Goal: Information Seeking & Learning: Learn about a topic

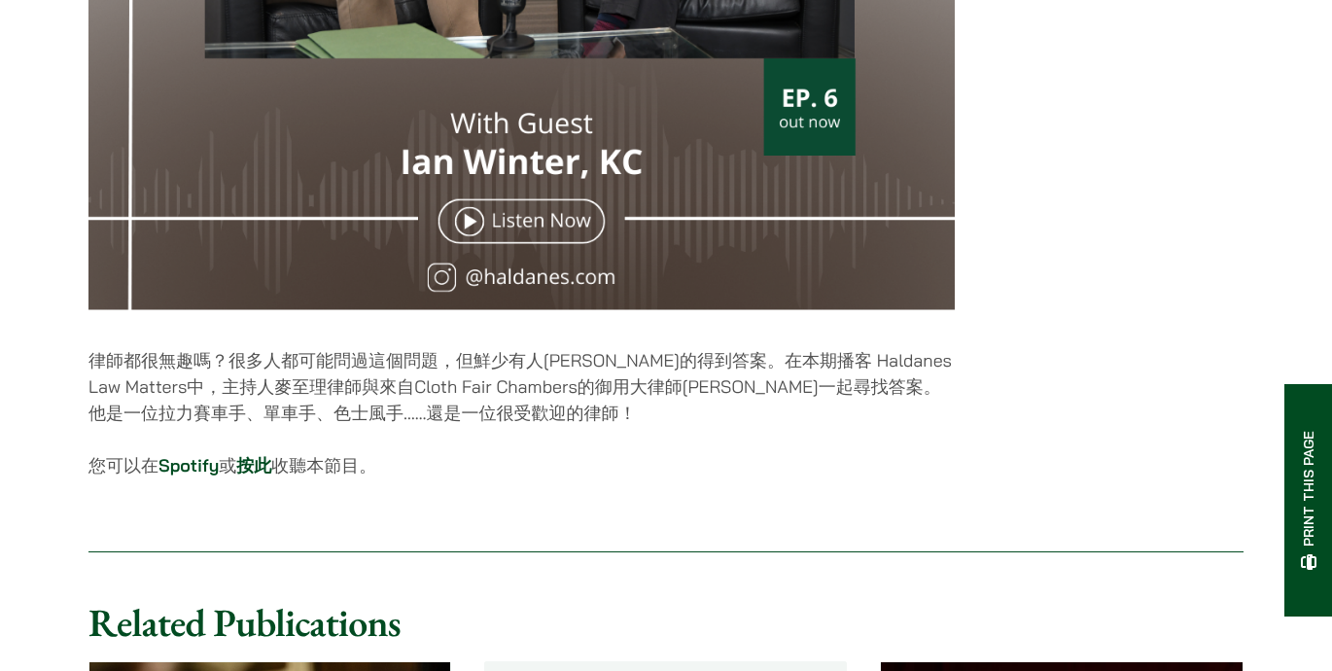
scroll to position [1033, 0]
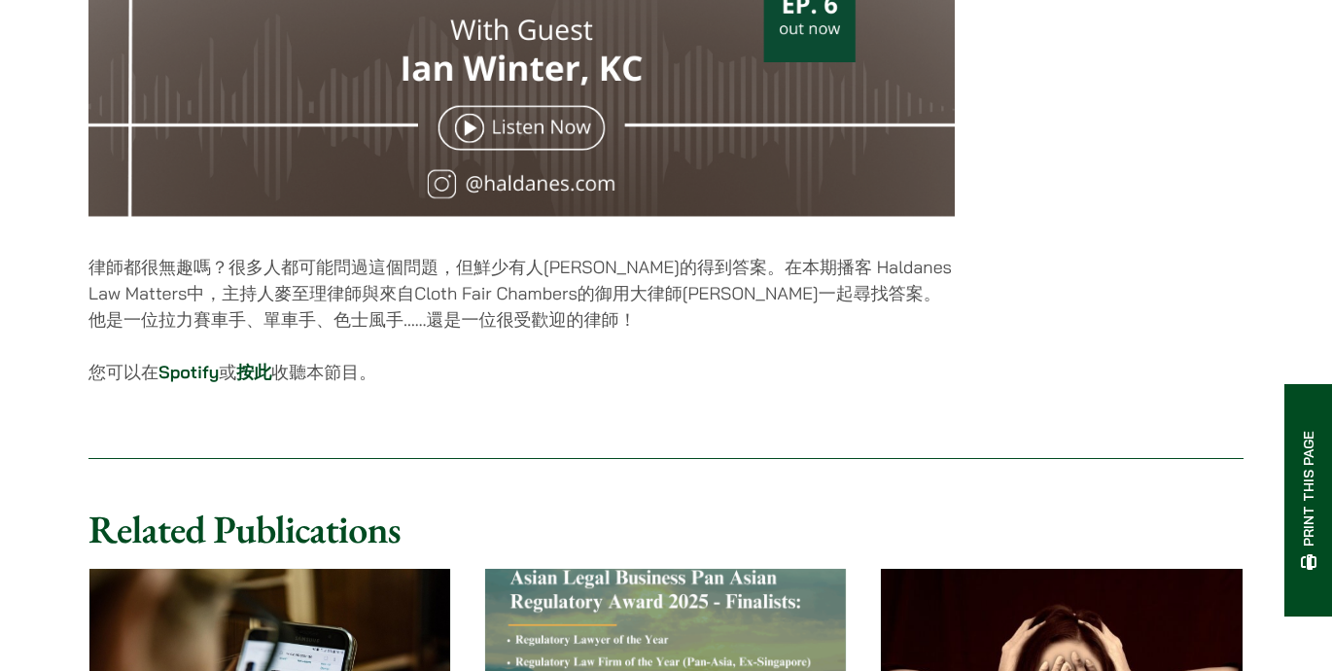
click at [259, 383] on link "按此" at bounding box center [253, 372] width 35 height 22
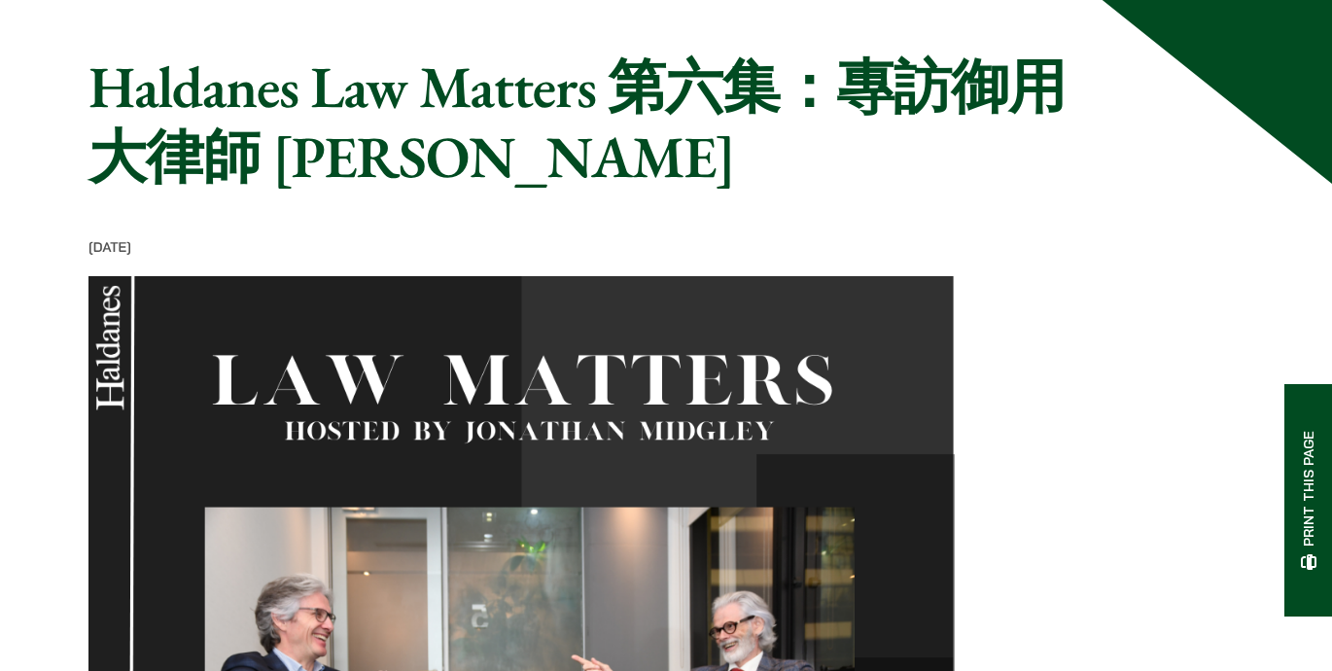
scroll to position [0, 0]
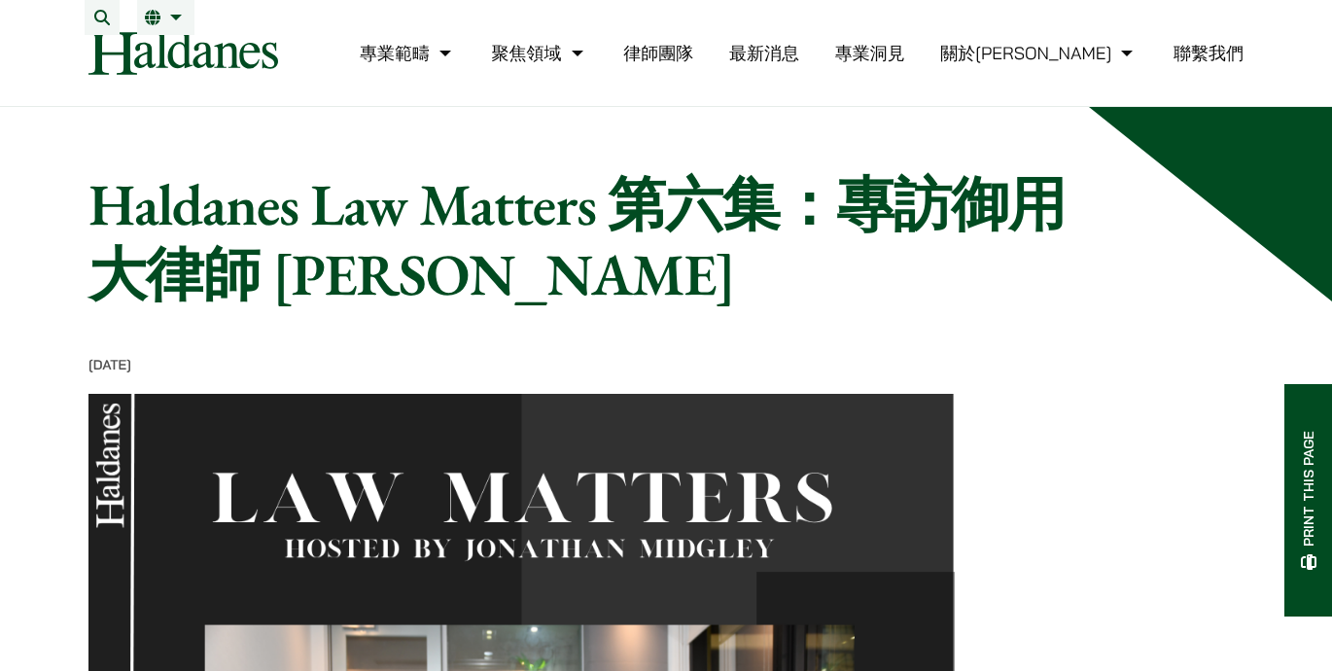
click at [378, 246] on h1 "Haldanes Law Matters 第六集：專訪御用大律師 Ian Winter" at bounding box center [592, 239] width 1009 height 140
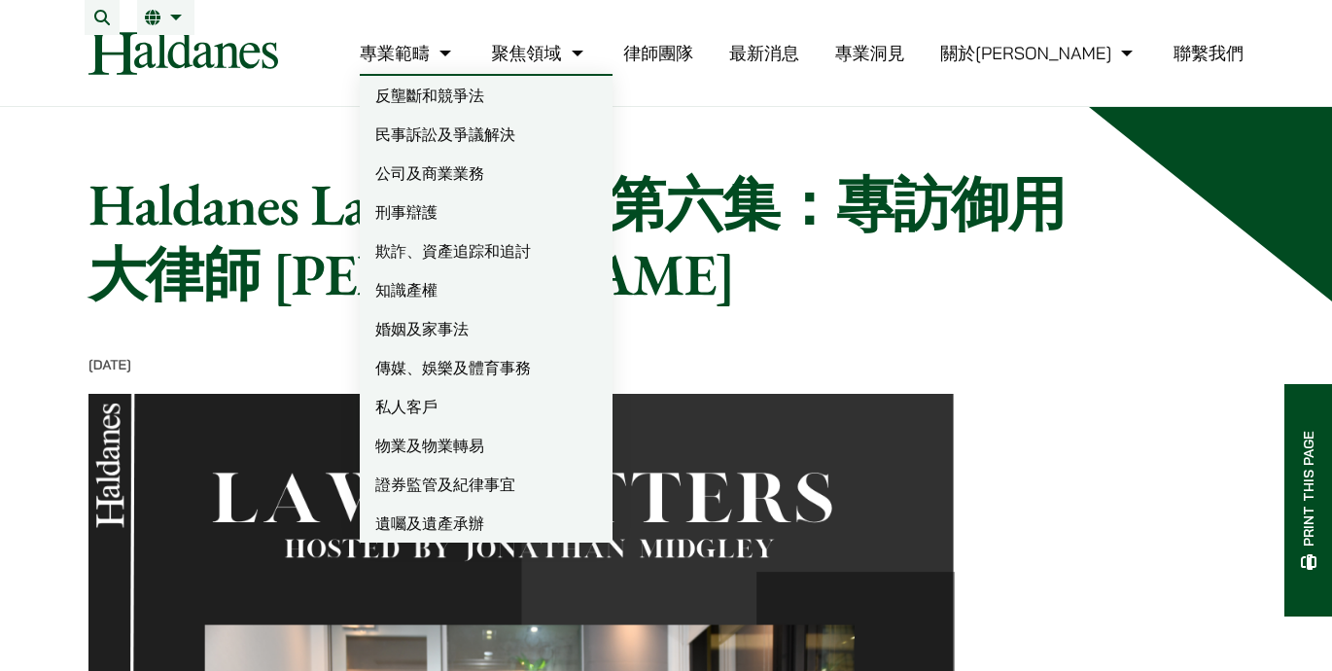
click at [1213, 64] on link "聯繫我們" at bounding box center [1209, 53] width 70 height 22
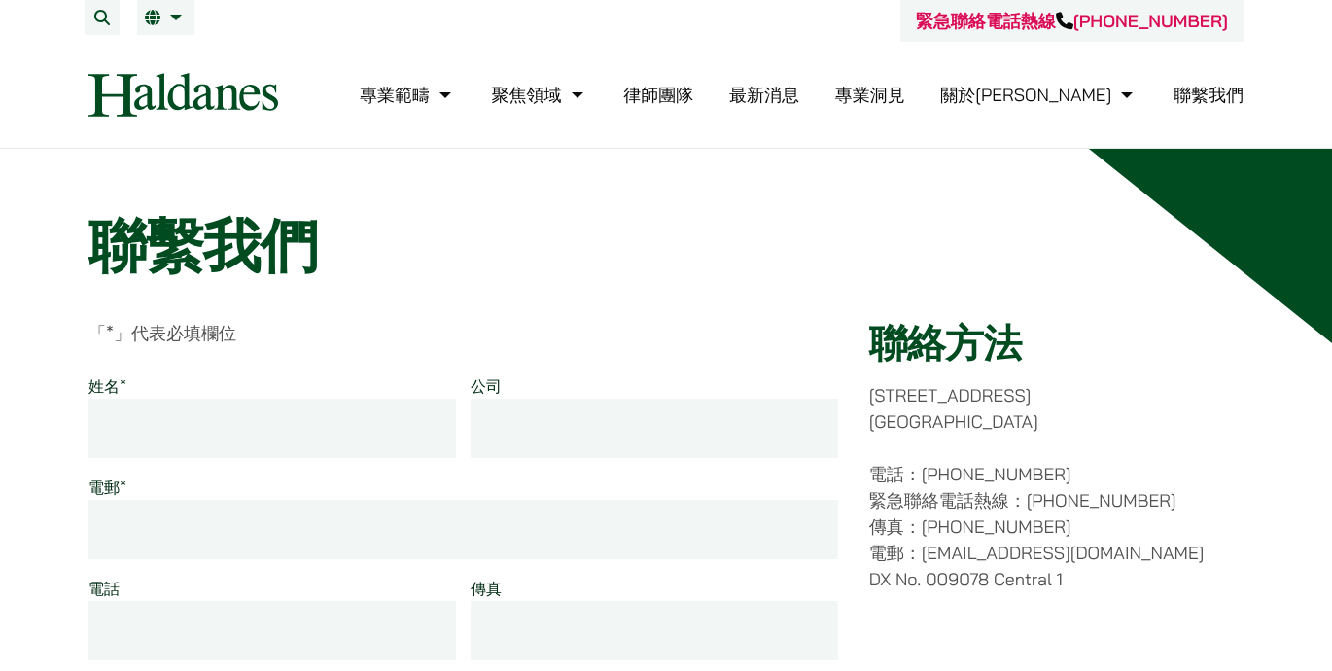
click at [158, 17] on link "繁" at bounding box center [166, 18] width 42 height 16
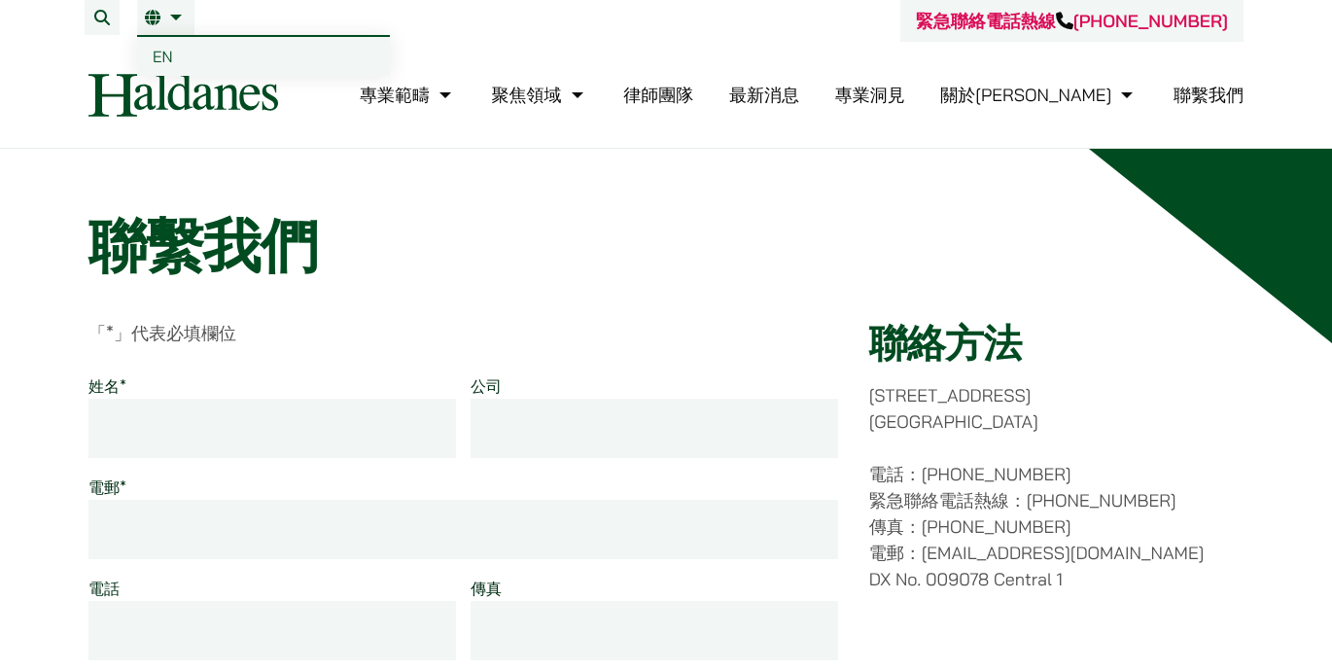
click at [166, 50] on span "EN" at bounding box center [163, 56] width 20 height 19
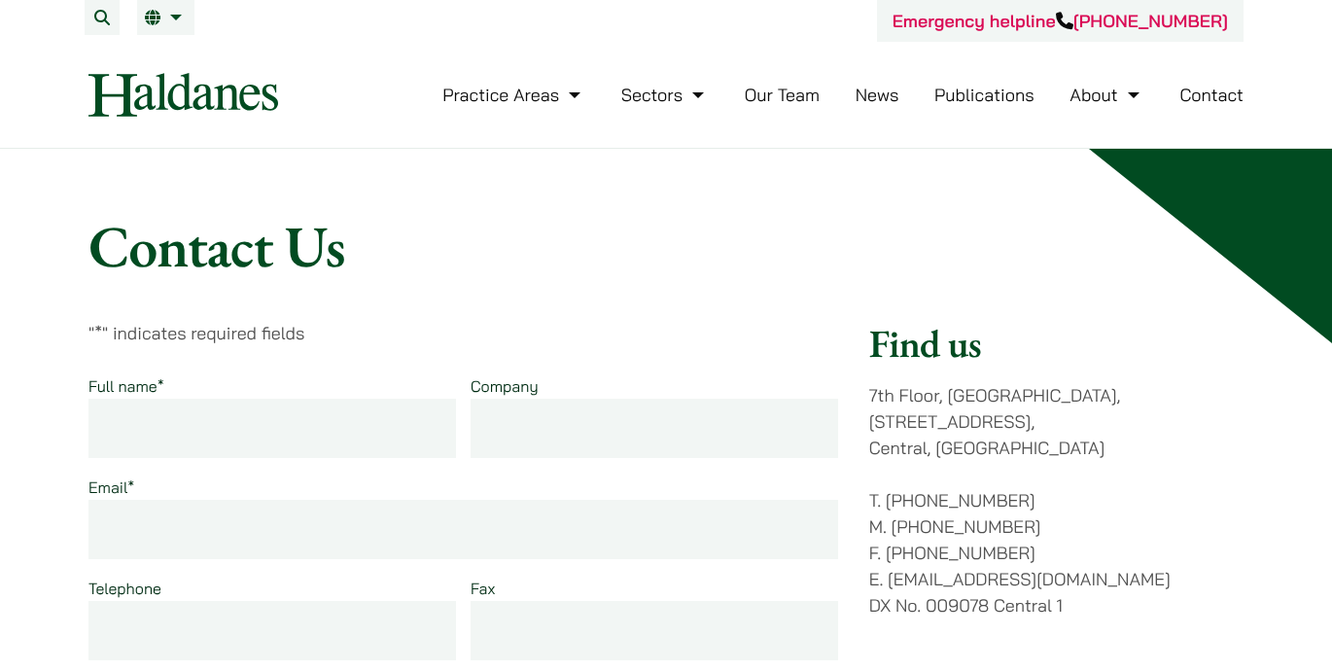
click at [1008, 106] on li "Publications" at bounding box center [984, 95] width 100 height 42
click at [1009, 96] on link "Publications" at bounding box center [984, 95] width 100 height 22
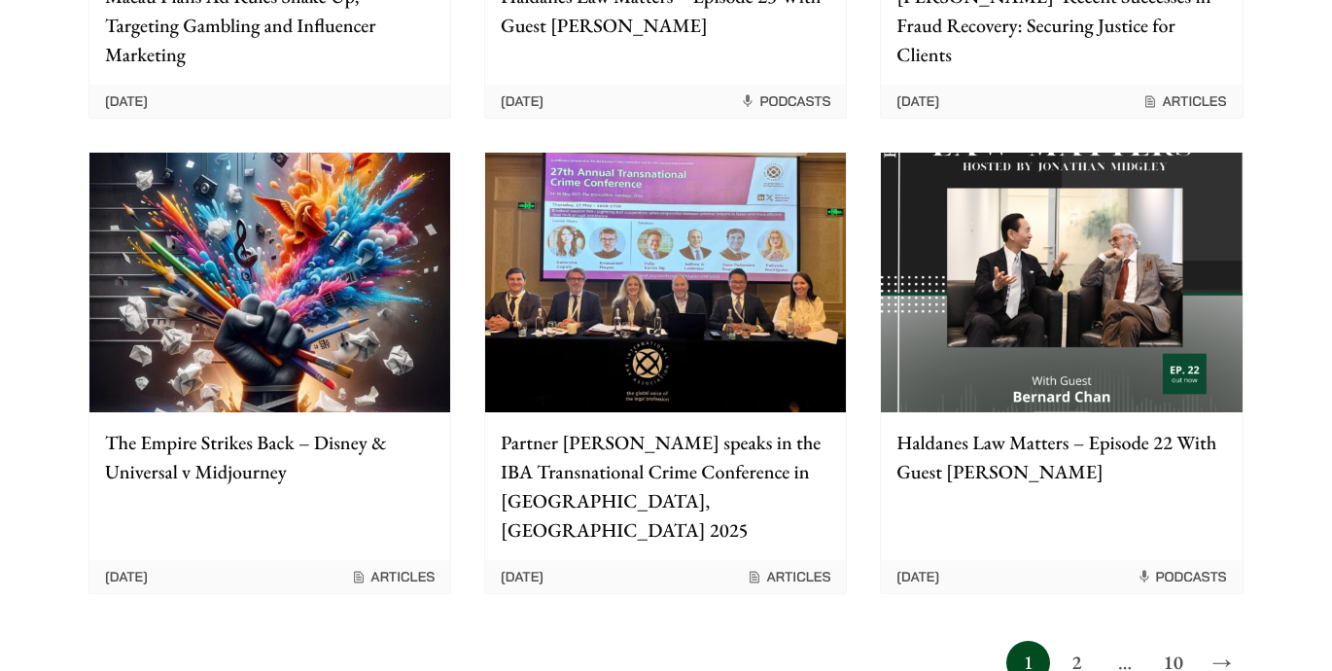
scroll to position [1630, 0]
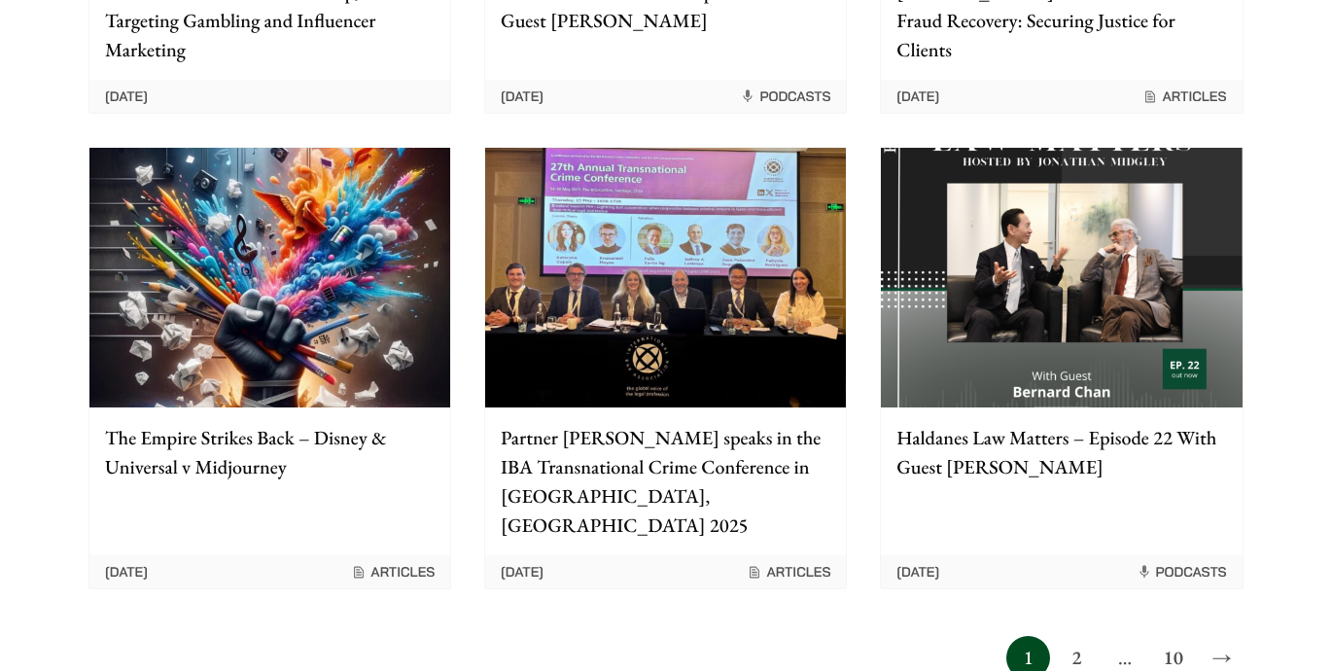
click at [1068, 636] on link "2" at bounding box center [1077, 658] width 44 height 44
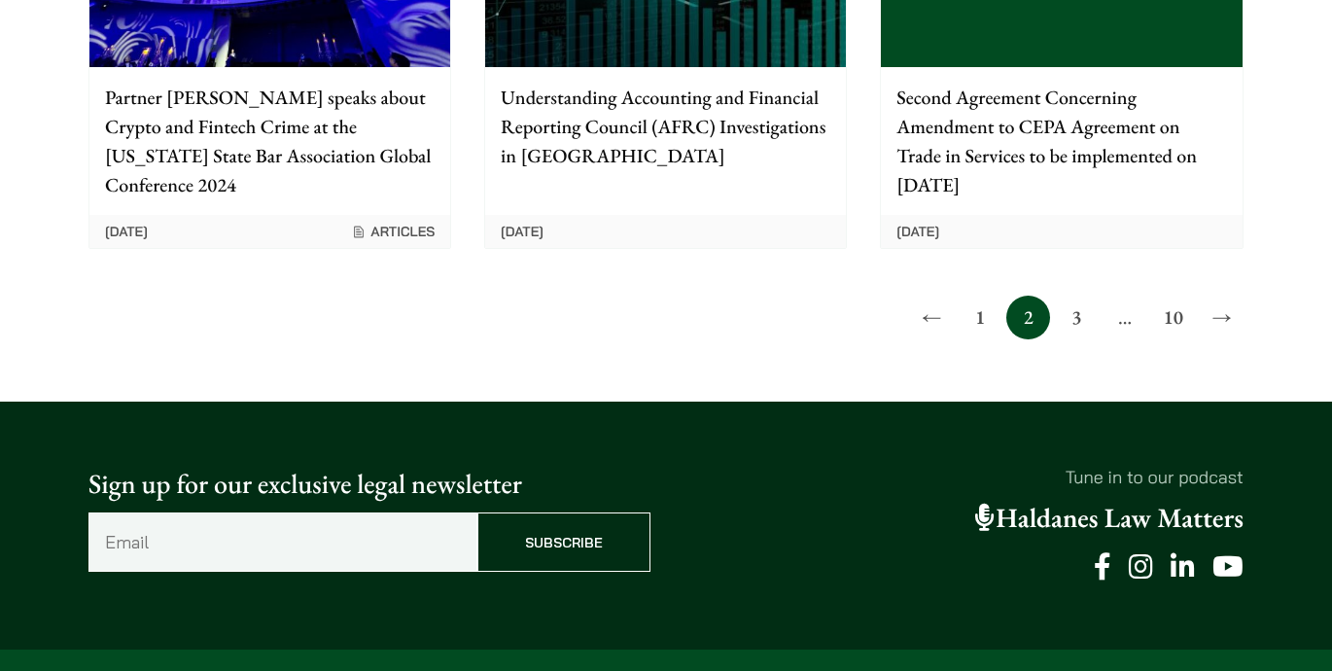
scroll to position [2059, 0]
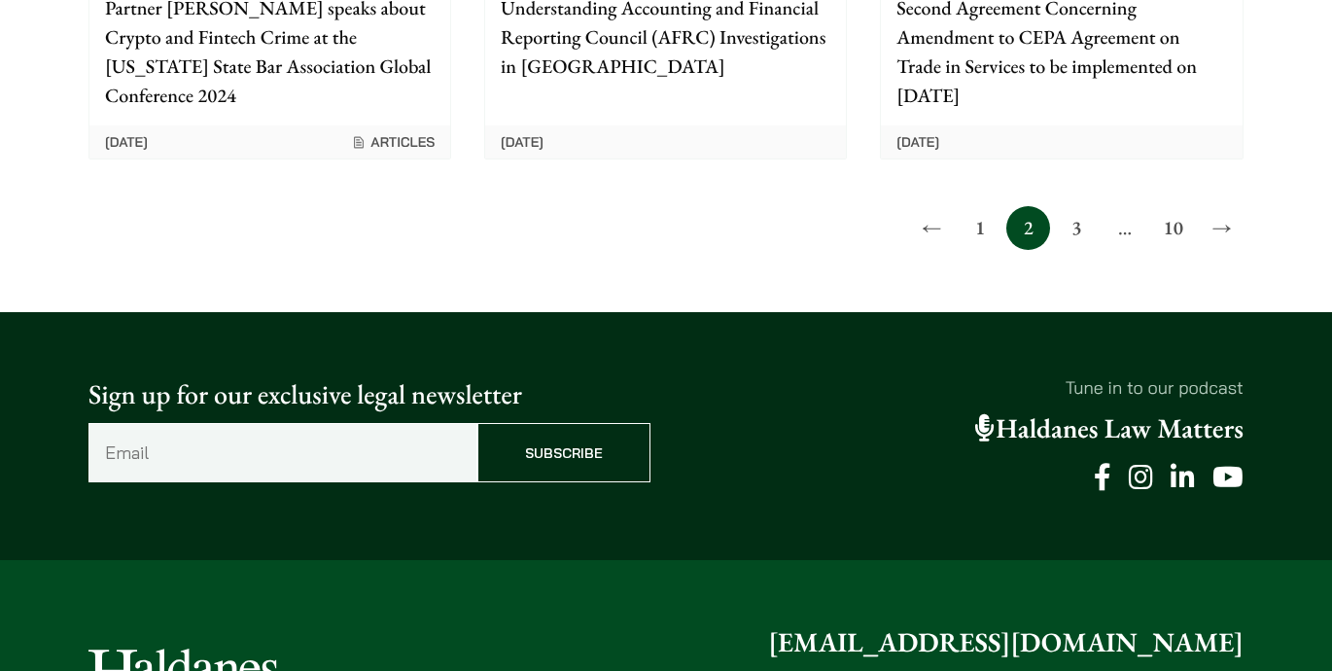
click at [1070, 206] on link "3" at bounding box center [1077, 228] width 44 height 44
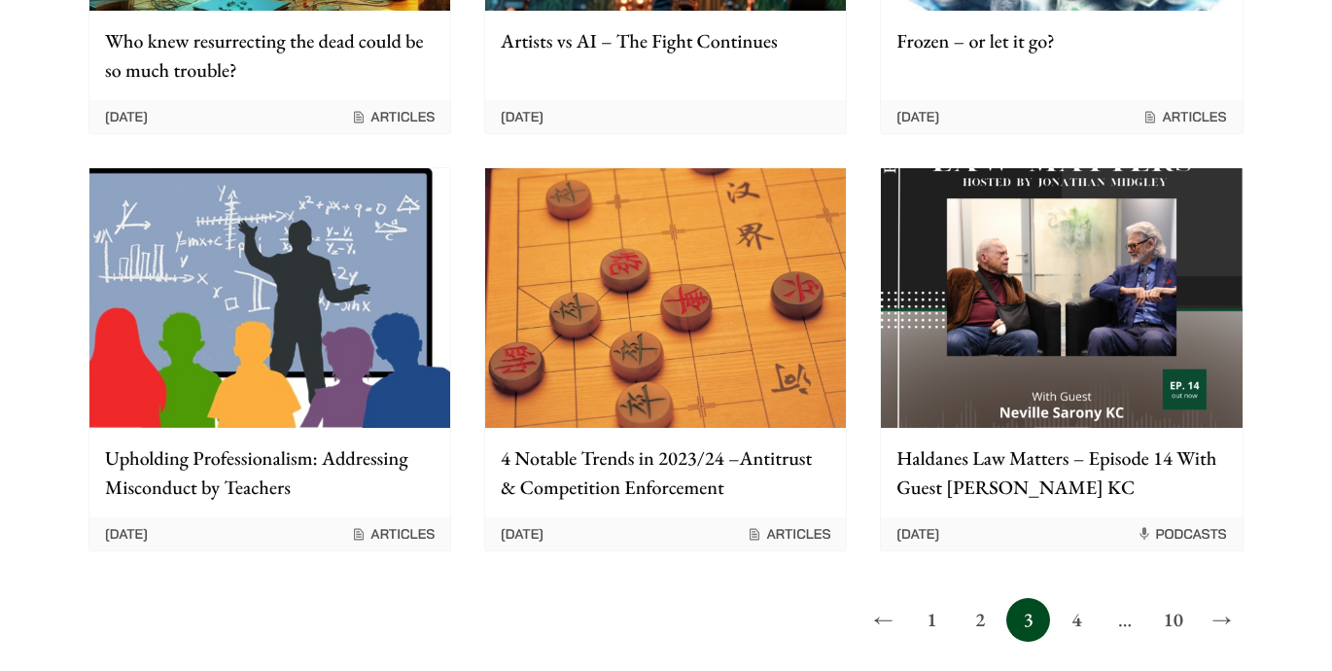
scroll to position [1557, 0]
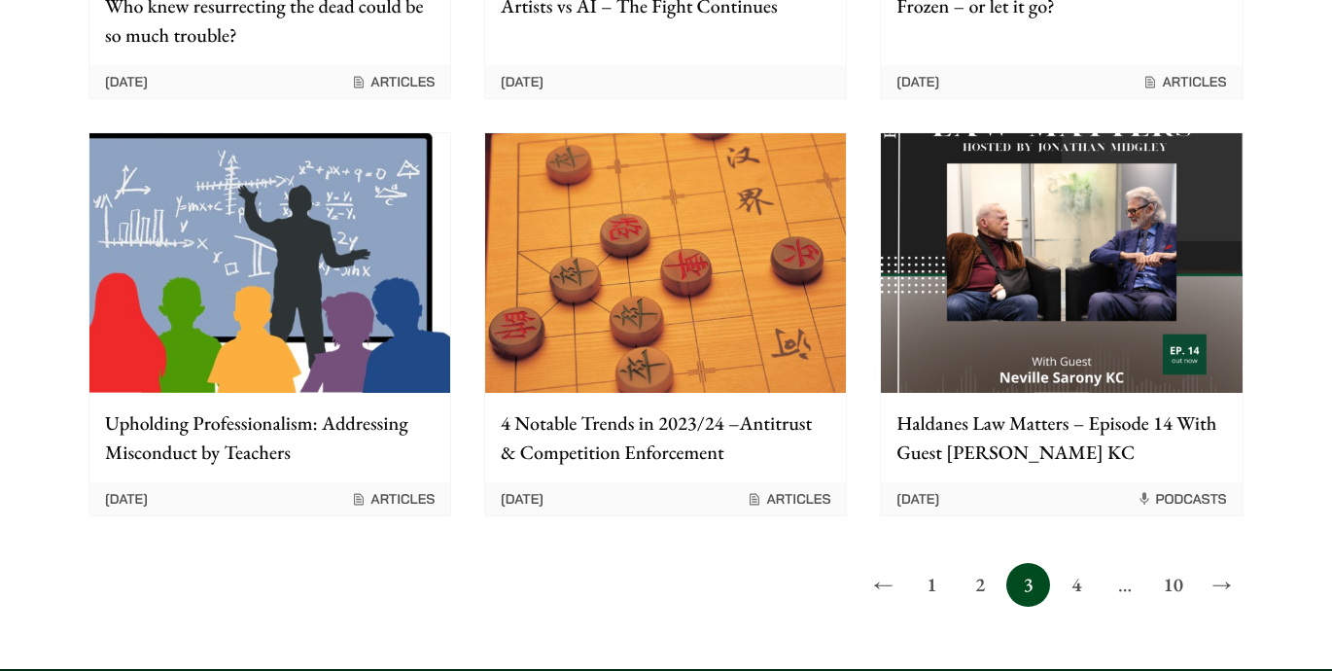
click at [1075, 568] on link "4" at bounding box center [1077, 585] width 44 height 44
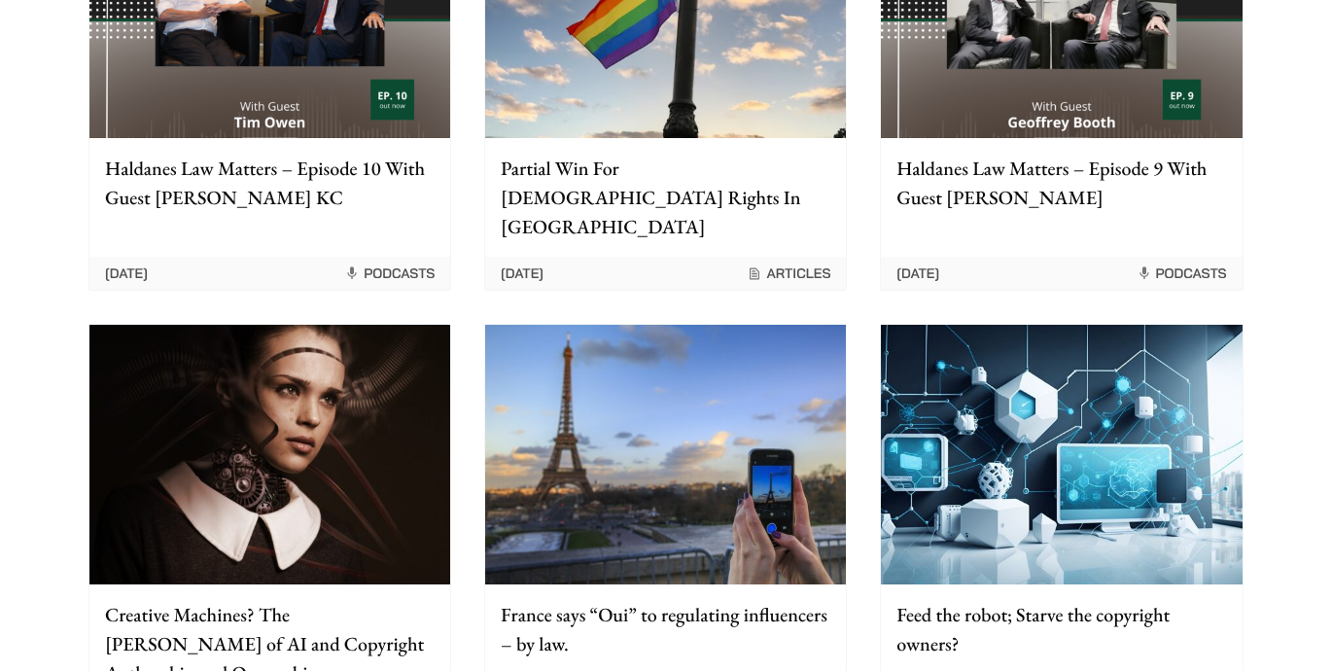
scroll to position [1515, 0]
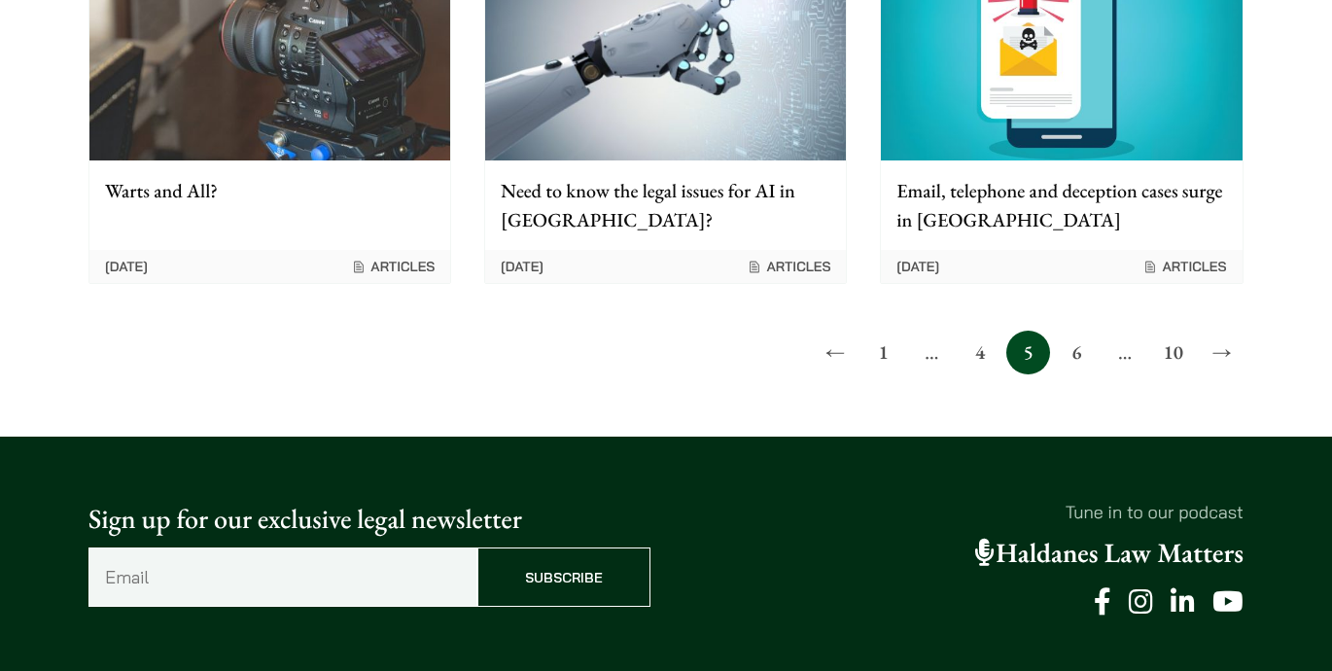
scroll to position [2065, 0]
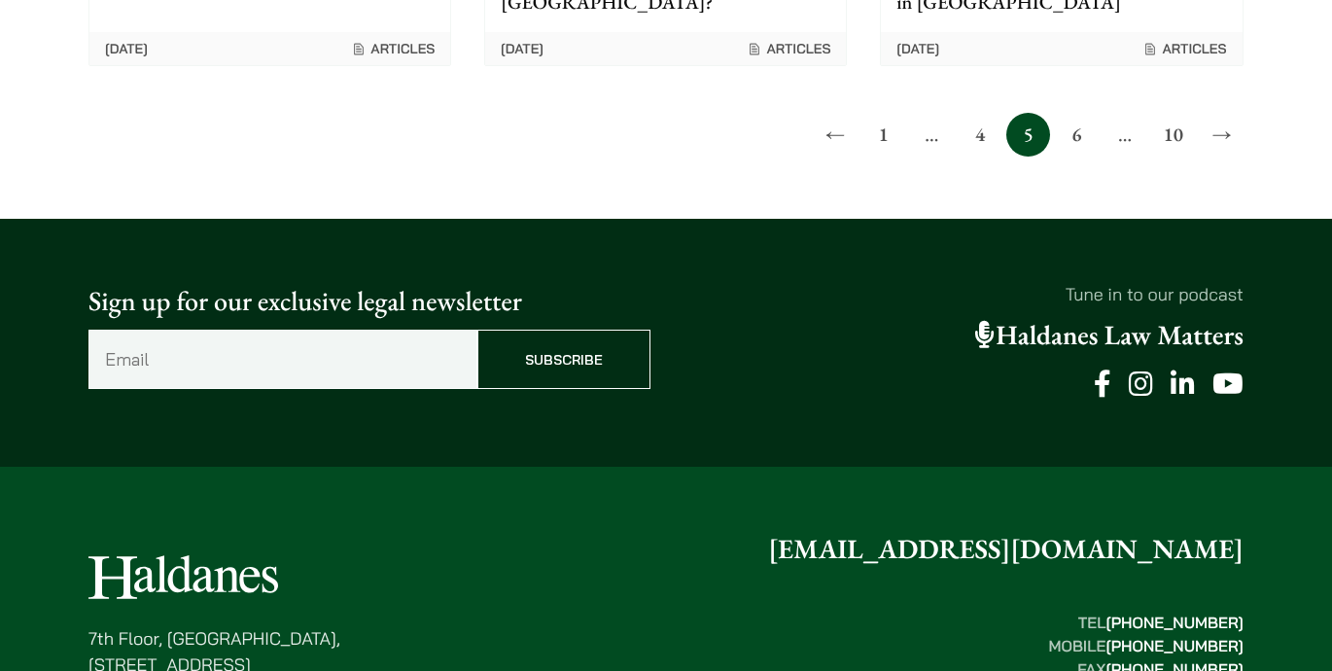
click at [1083, 113] on link "6" at bounding box center [1077, 135] width 44 height 44
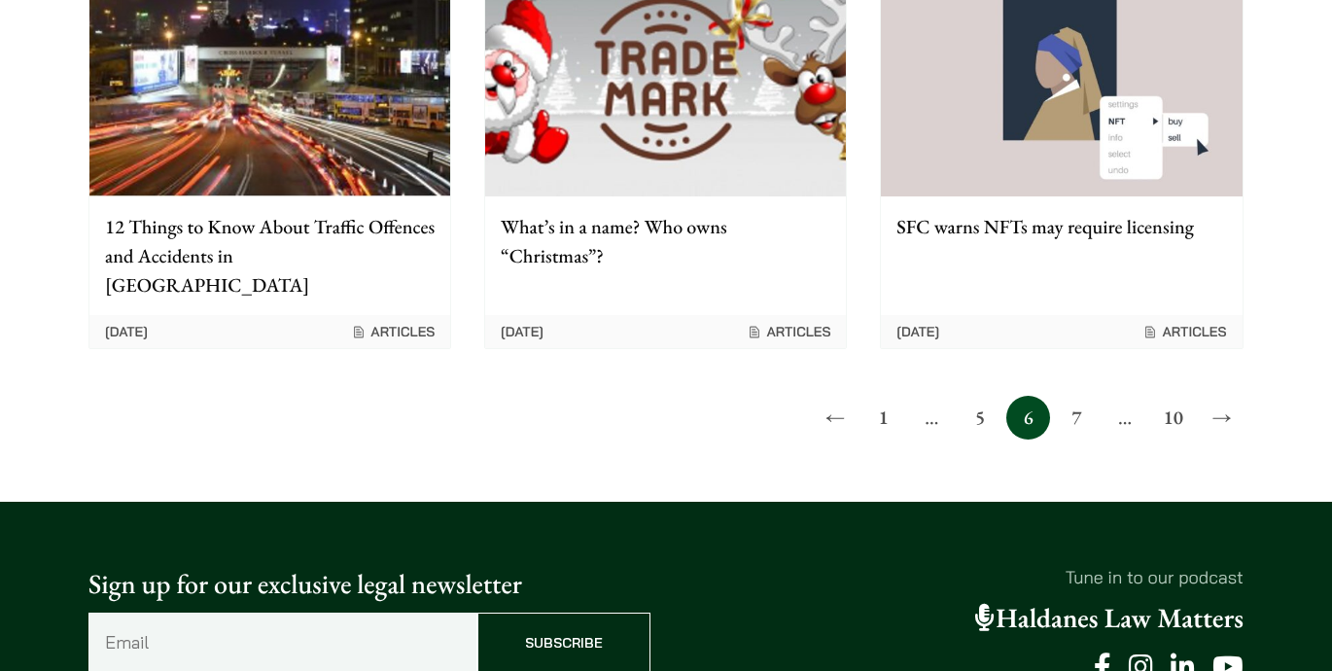
scroll to position [1913, 0]
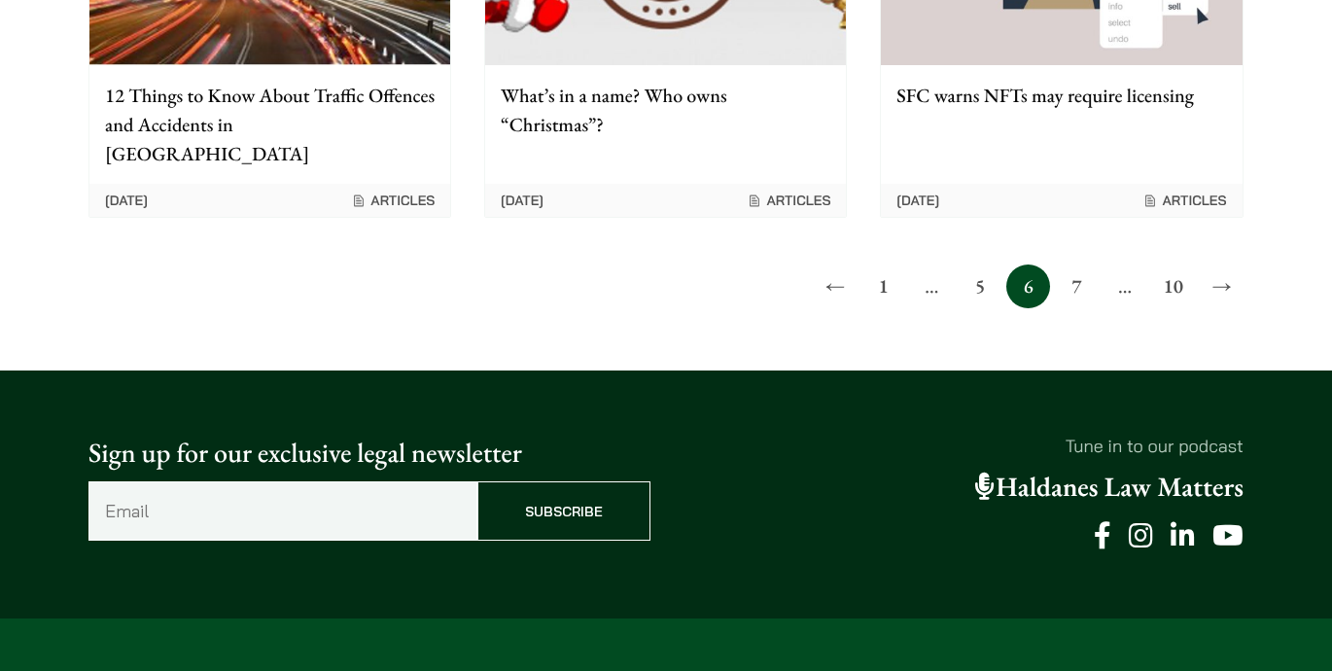
click at [1078, 264] on link "7" at bounding box center [1077, 286] width 44 height 44
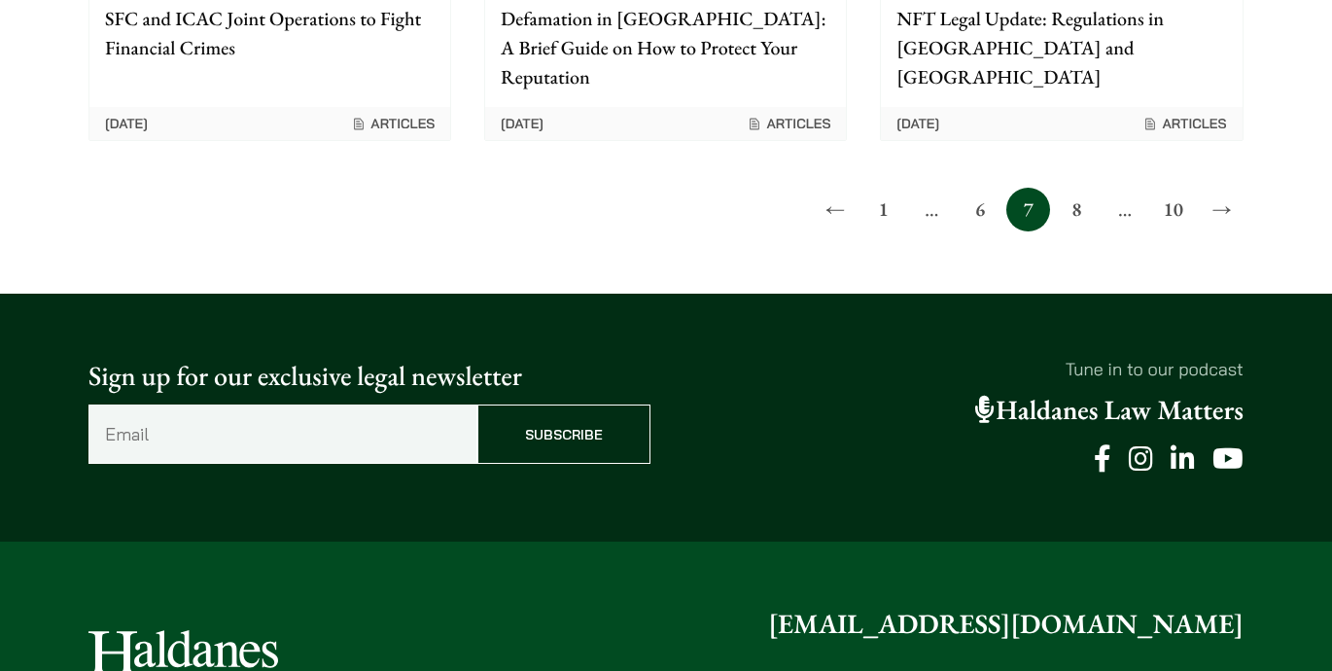
scroll to position [1766, 0]
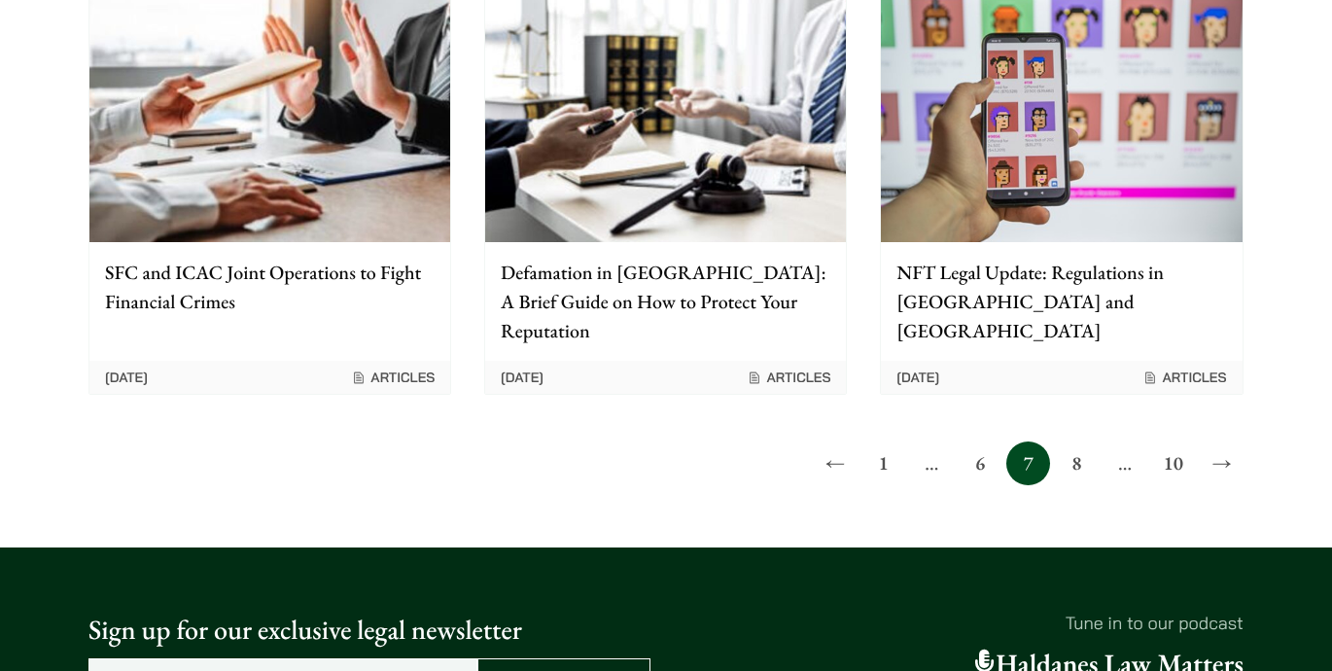
click at [1071, 441] on link "8" at bounding box center [1077, 463] width 44 height 44
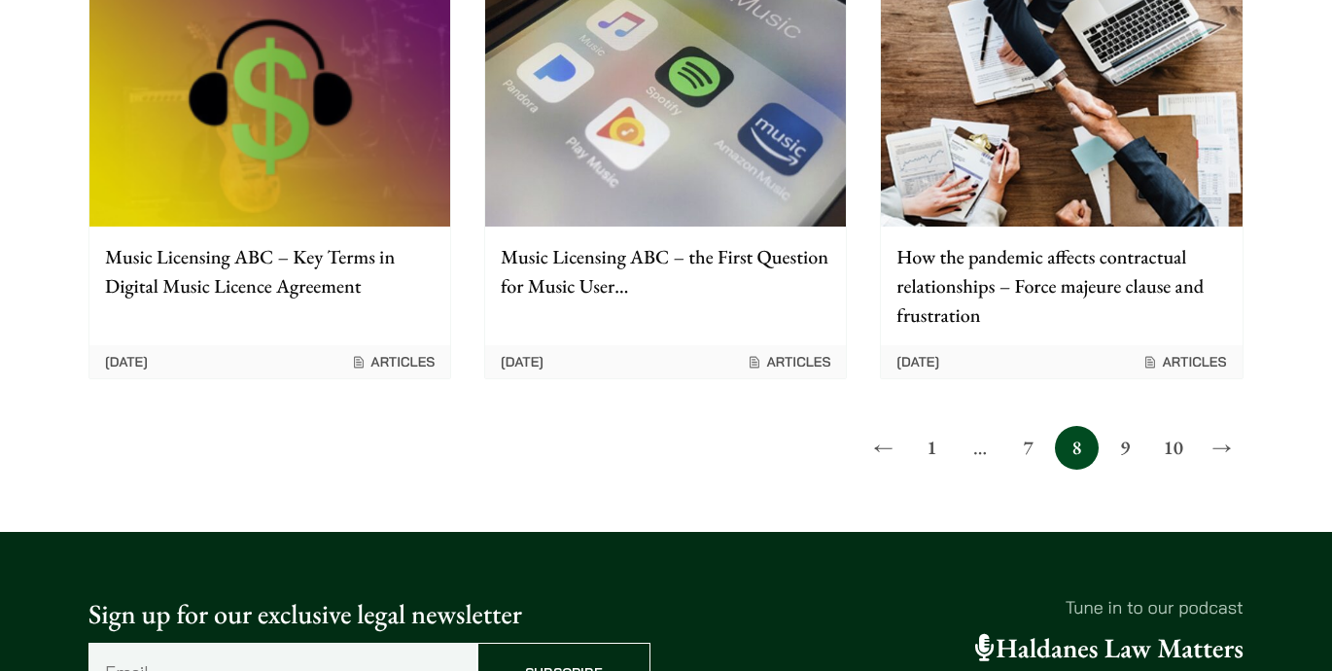
scroll to position [1819, 0]
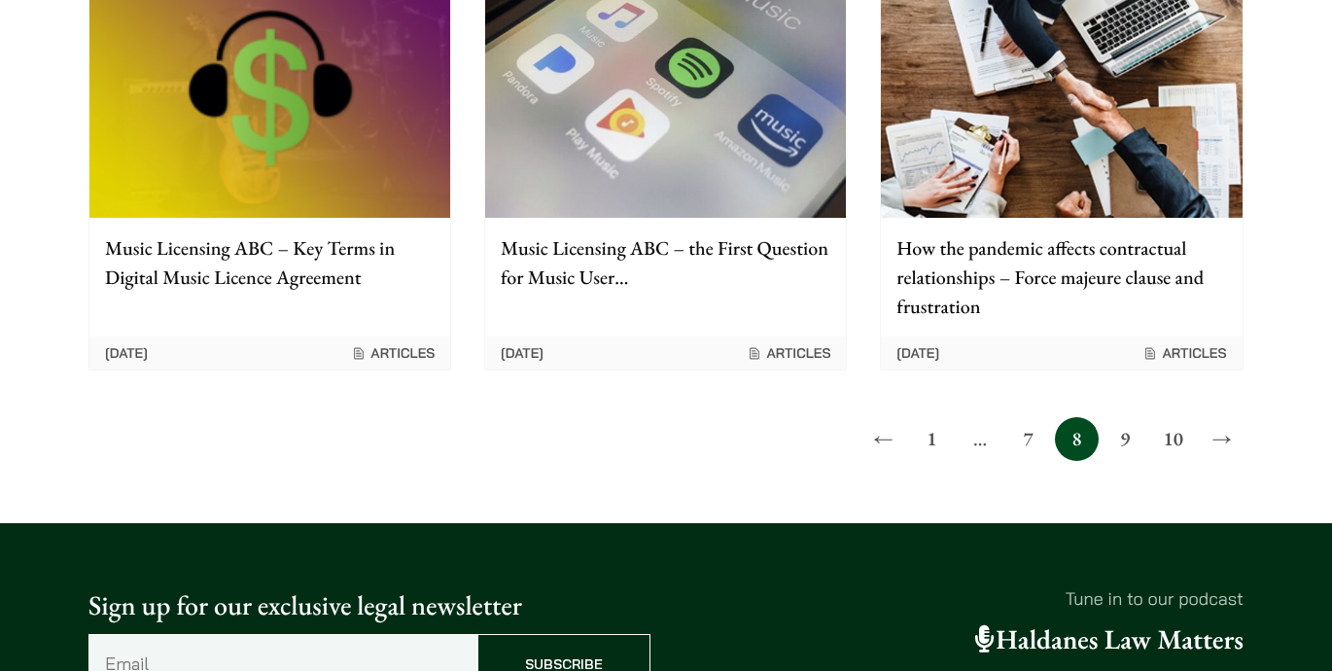
click at [1124, 419] on link "9" at bounding box center [1126, 439] width 44 height 44
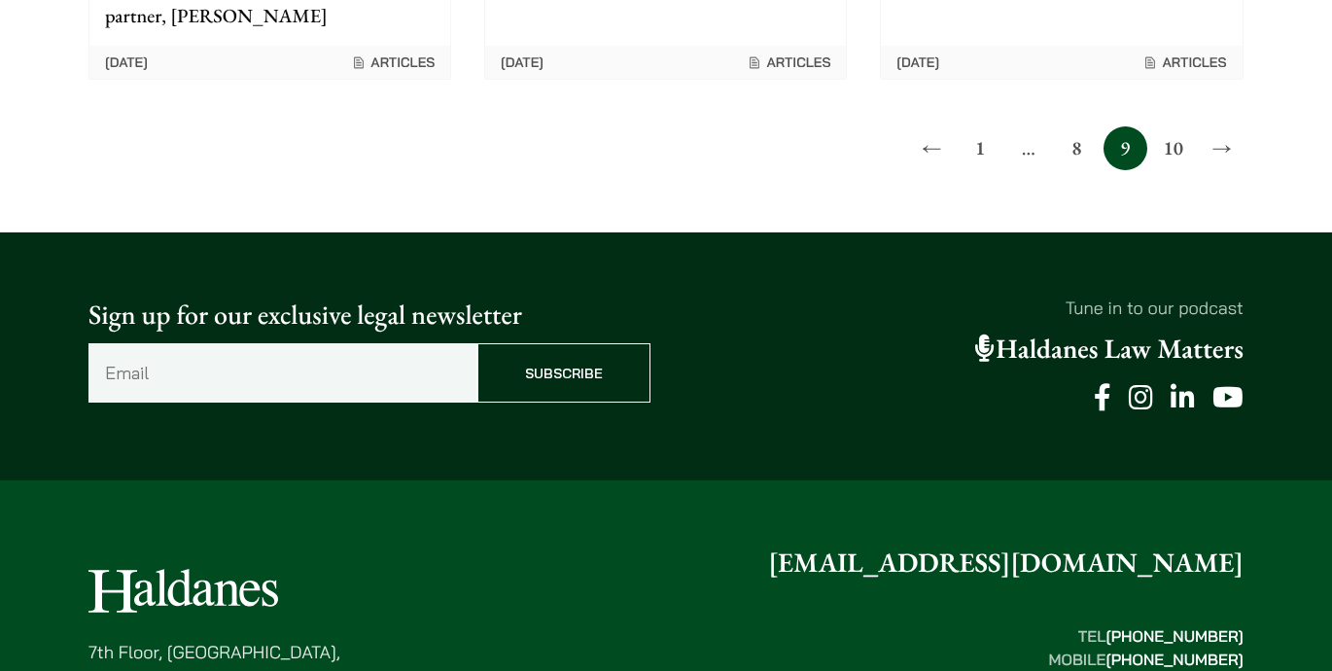
scroll to position [2109, 0]
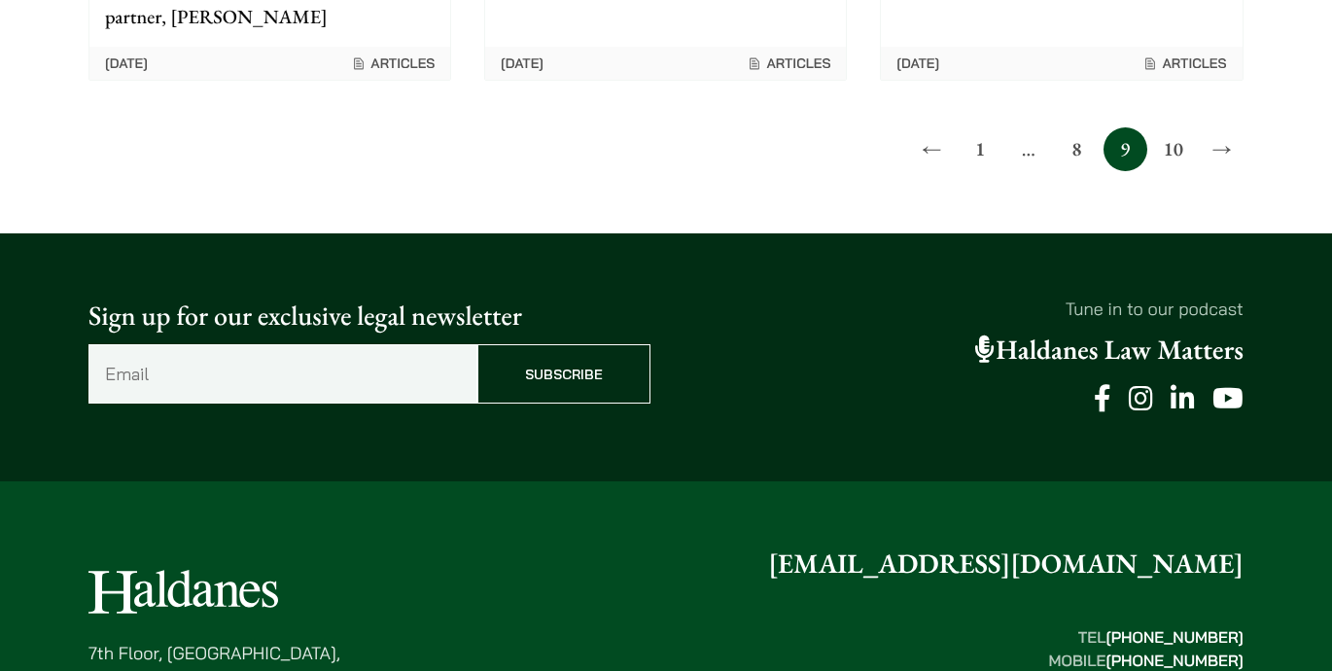
click at [1158, 127] on link "10" at bounding box center [1173, 149] width 44 height 44
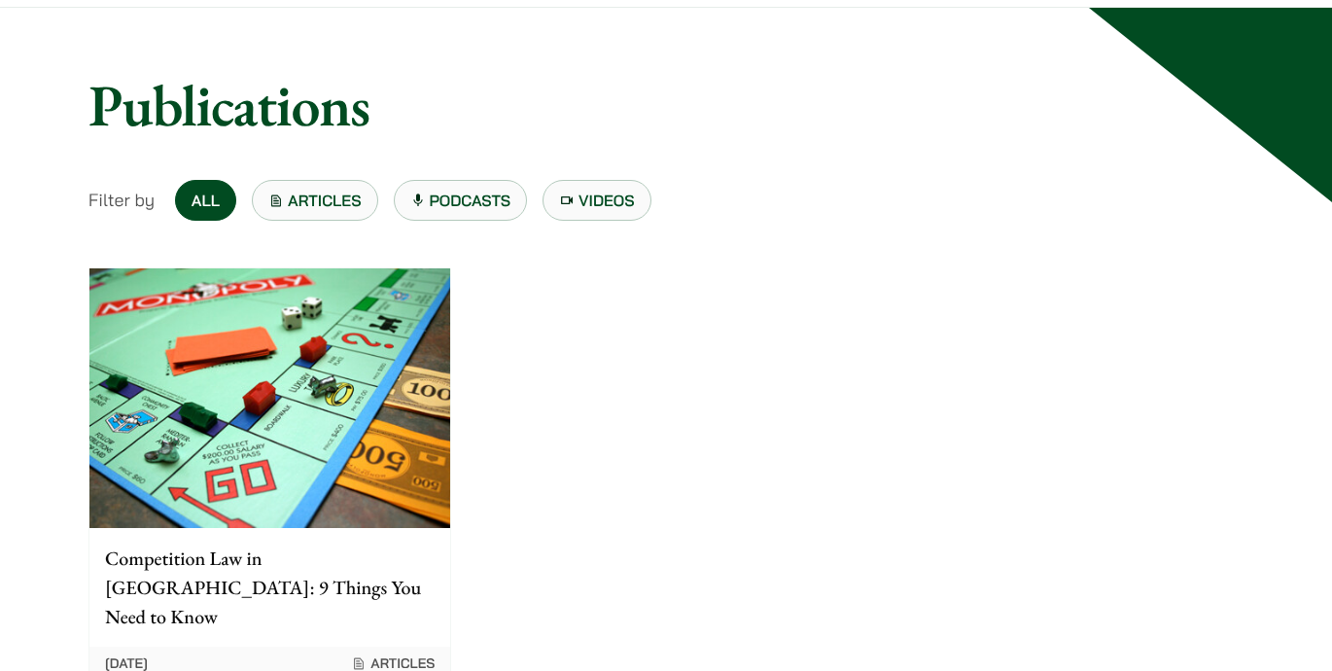
scroll to position [191, 0]
